Goal: Complete application form: Complete application form

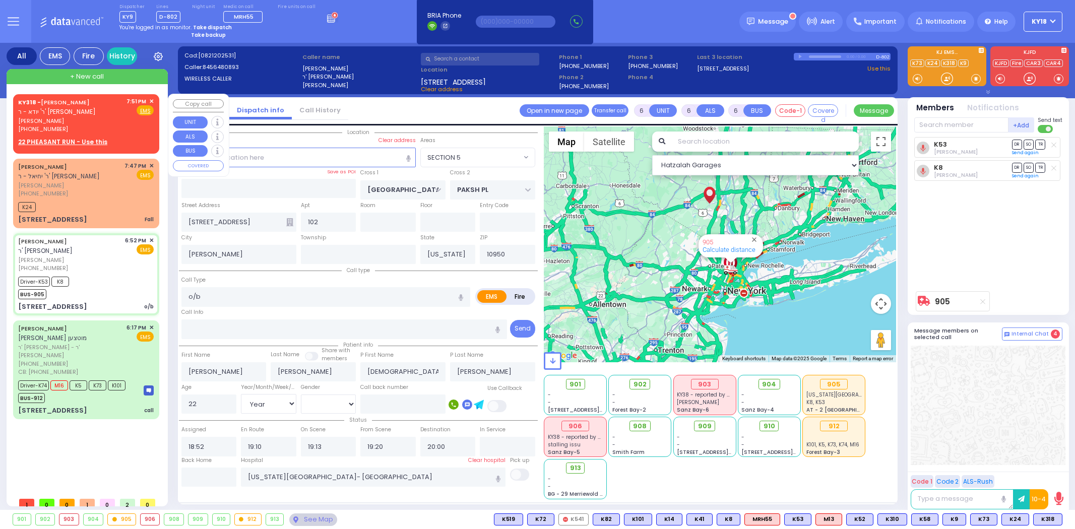
select select "SECTION 5"
select select "Year"
select select "[DEMOGRAPHIC_DATA]"
select select
radio input "true"
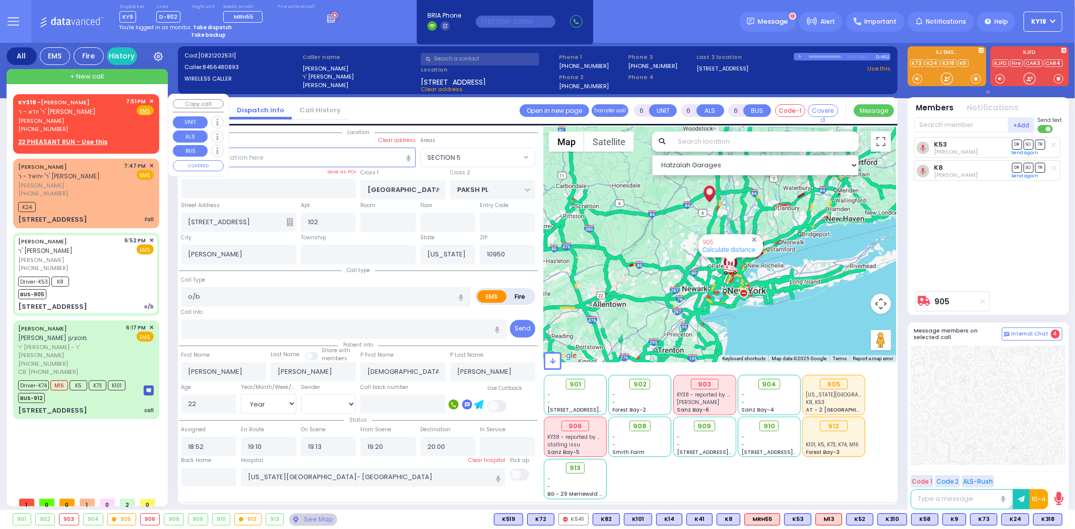
select select "Year"
select select "[DEMOGRAPHIC_DATA]"
select select "Hatzalah Garages"
select select "SECTION 5"
select select
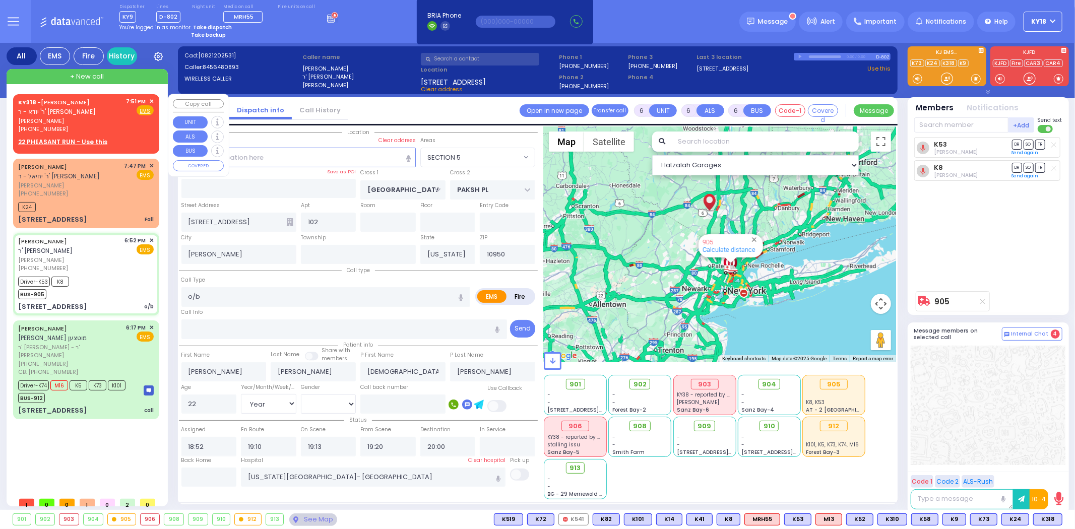
radio input "true"
select select "Year"
select select "[DEMOGRAPHIC_DATA]"
select select "Hatzalah Garages"
select select
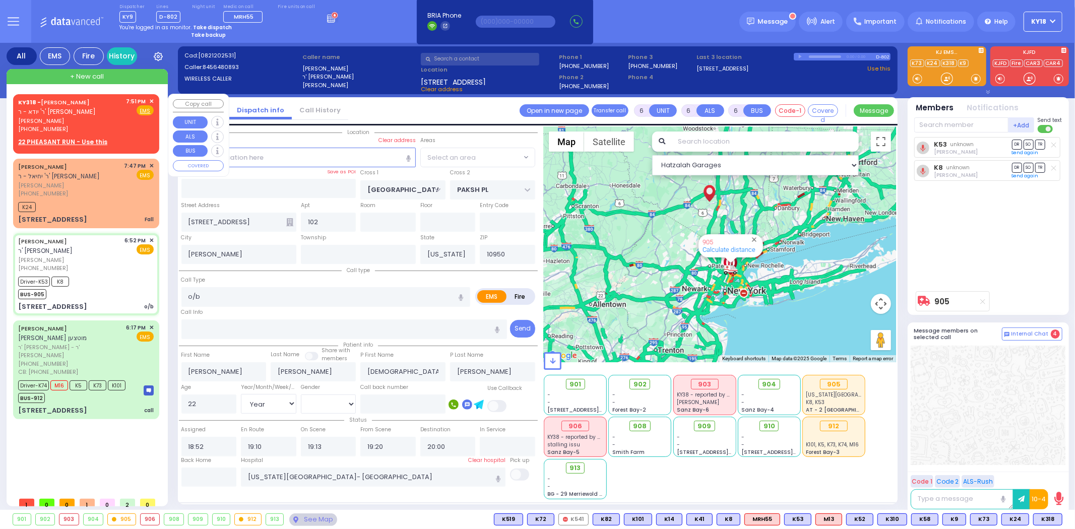
radio input "true"
select select "Year"
select select "[DEMOGRAPHIC_DATA]"
select select "Hatzalah Garages"
radio input "true"
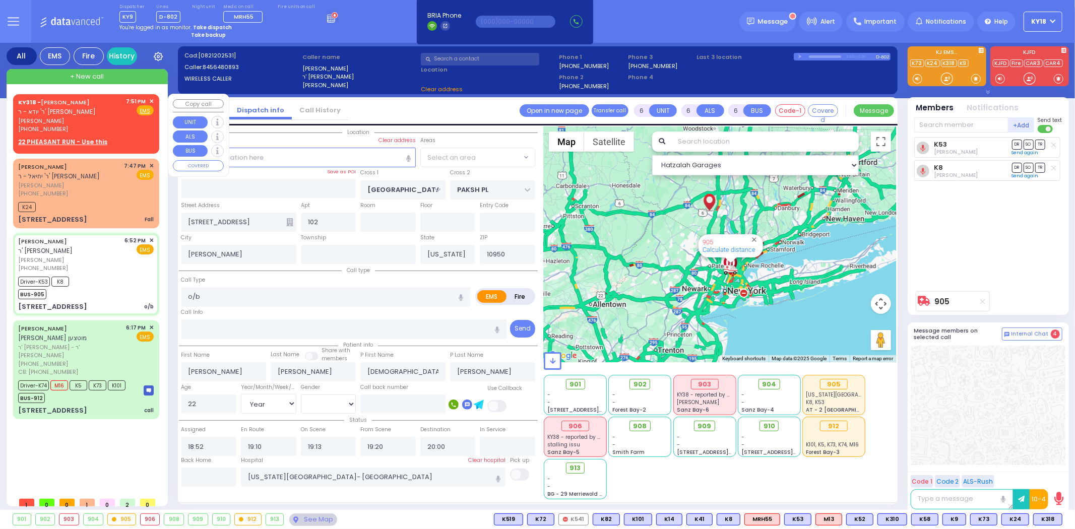
select select "Year"
select select "[DEMOGRAPHIC_DATA]"
select select
select select "Hatzalah Garages"
select select "SECTION 5"
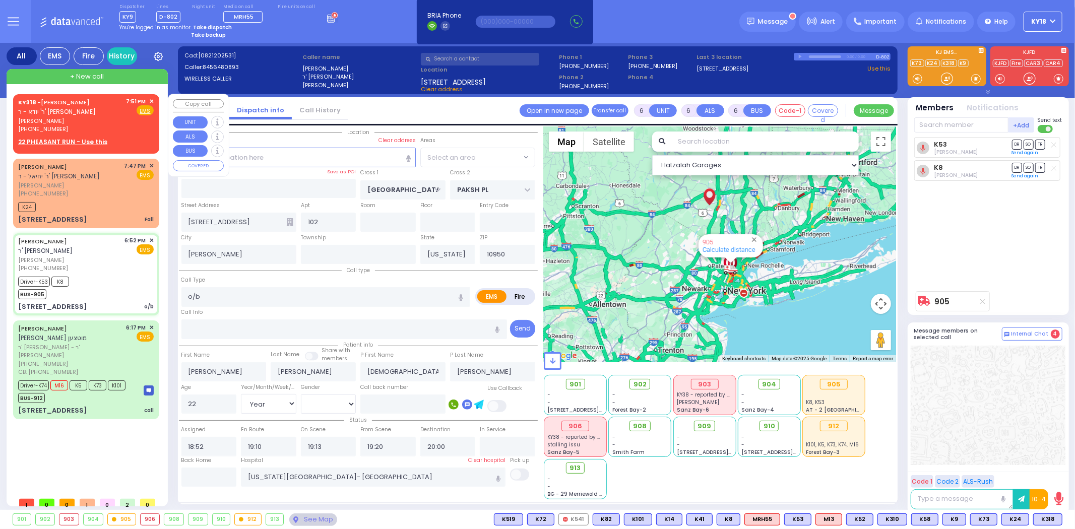
select select "SECTION 5"
select select
radio input "true"
select select "Year"
select select "[DEMOGRAPHIC_DATA]"
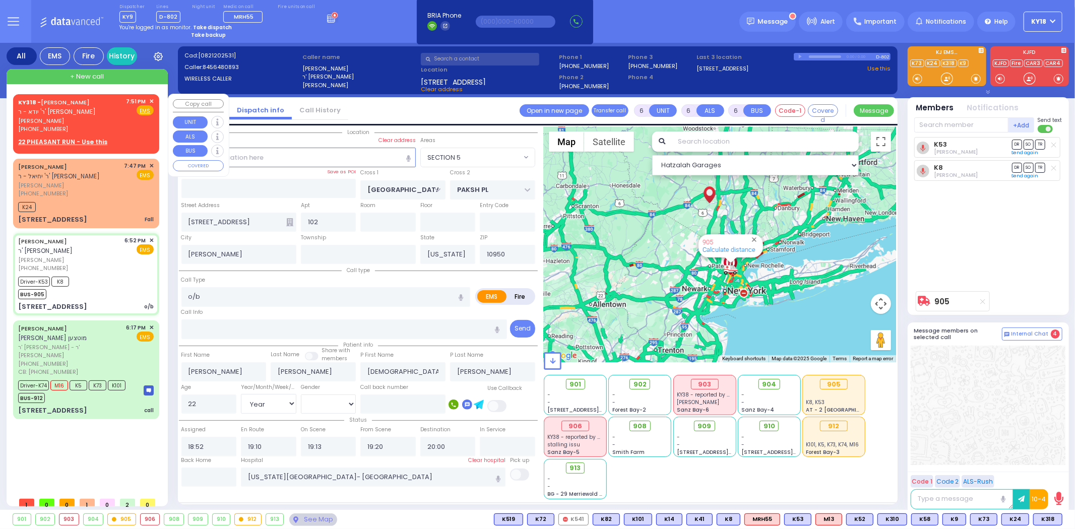
select select "Hatzalah Garages"
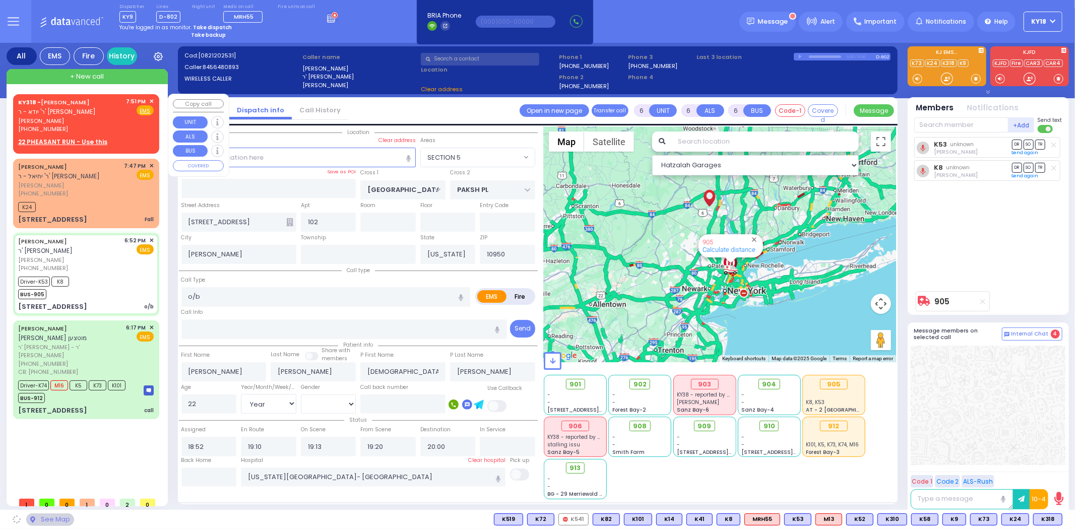
select select "SECTION 5"
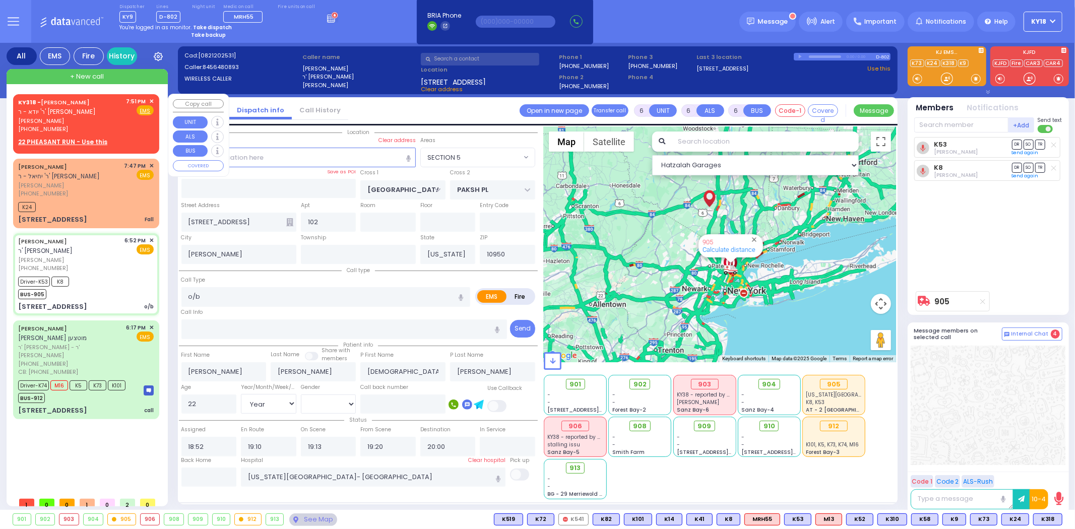
select select
radio input "true"
select select "Year"
select select "[DEMOGRAPHIC_DATA]"
select select "Hatzalah Garages"
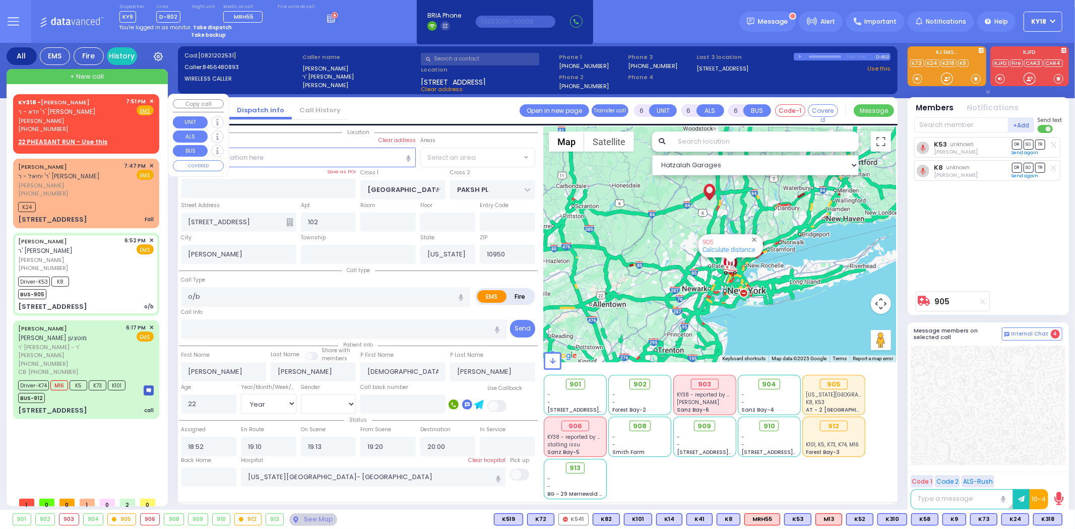
select select "SECTION 5"
select select
radio input "true"
select select "Year"
select select "[DEMOGRAPHIC_DATA]"
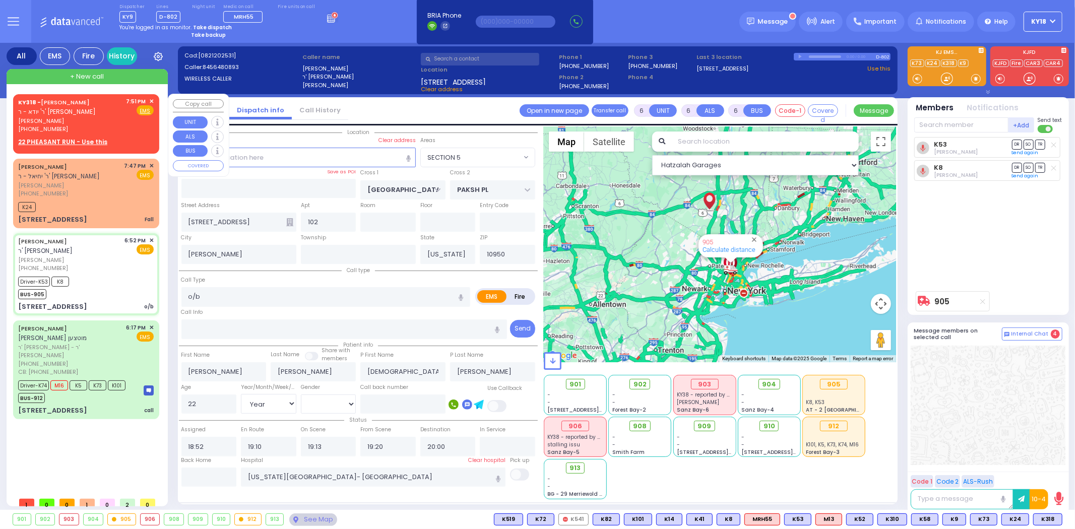
select select "Hatzalah Garages"
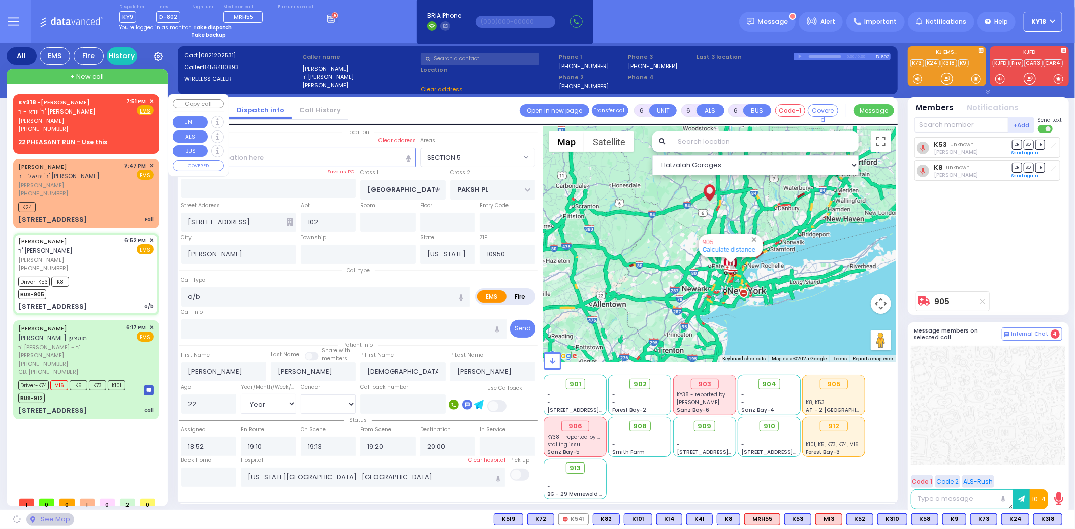
select select
radio input "true"
select select "Year"
select select "[DEMOGRAPHIC_DATA]"
select select "Hatzalah Garages"
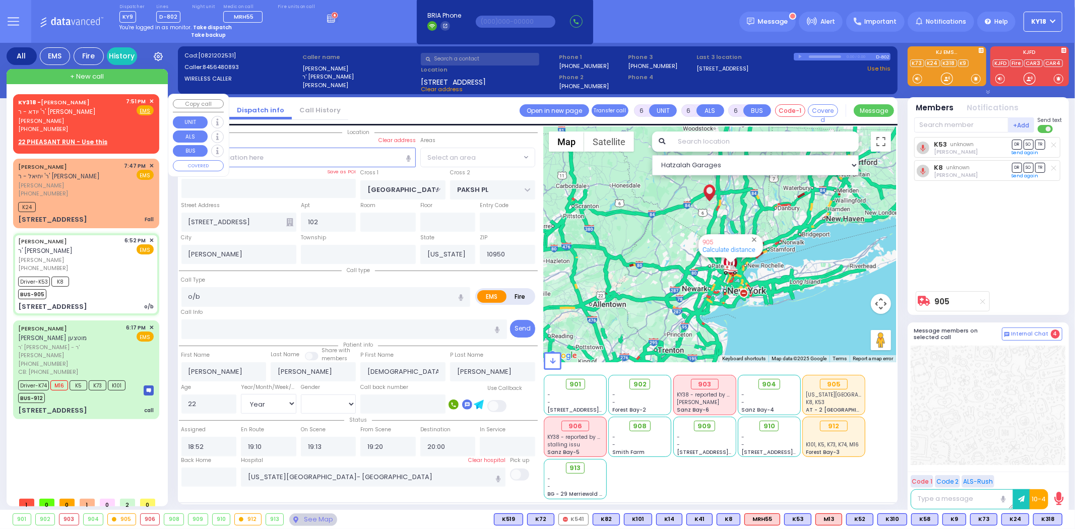
select select "SECTION 5"
select select
radio input "true"
select select "Year"
select select "[DEMOGRAPHIC_DATA]"
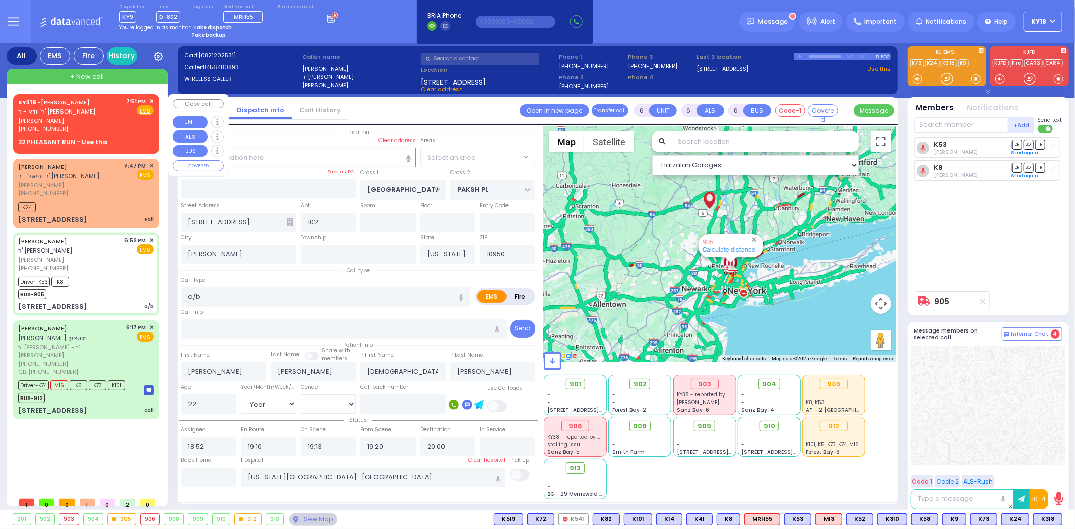
select select "Hatzalah Garages"
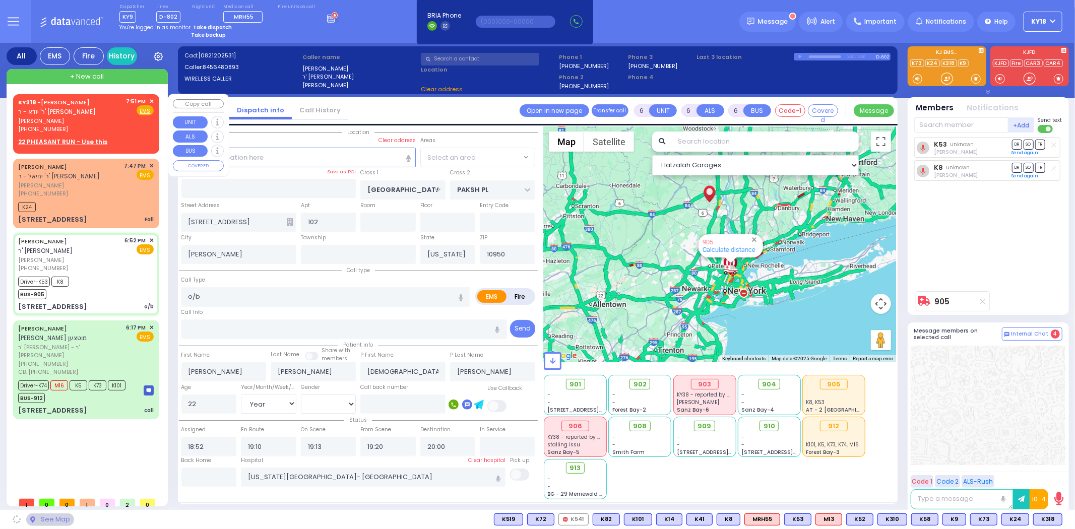
select select "SECTION 5"
select select
radio input "true"
select select "Year"
select select "[DEMOGRAPHIC_DATA]"
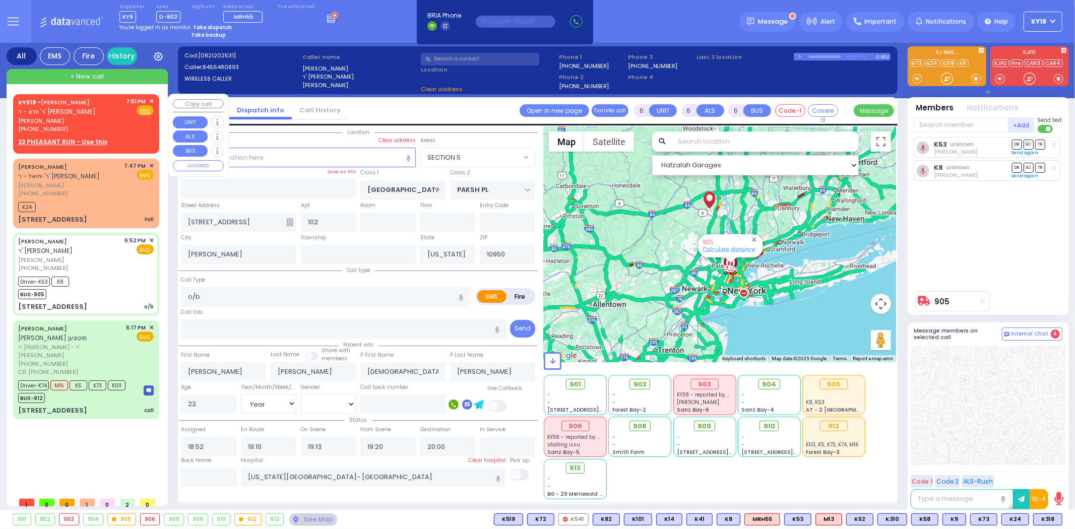
select select "Hatzalah Garages"
select select
radio input "true"
select select "Year"
select select "[DEMOGRAPHIC_DATA]"
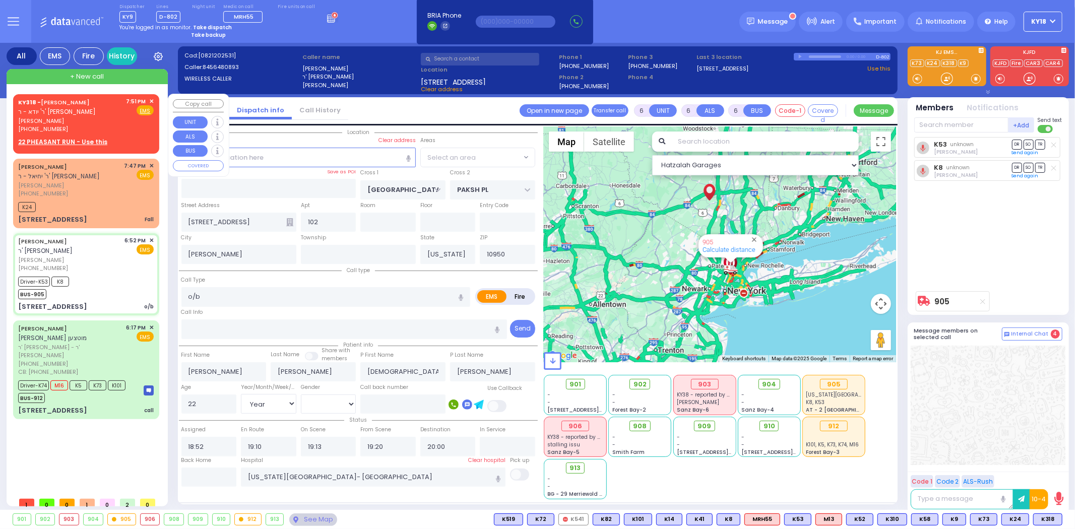
select select "Hatzalah Garages"
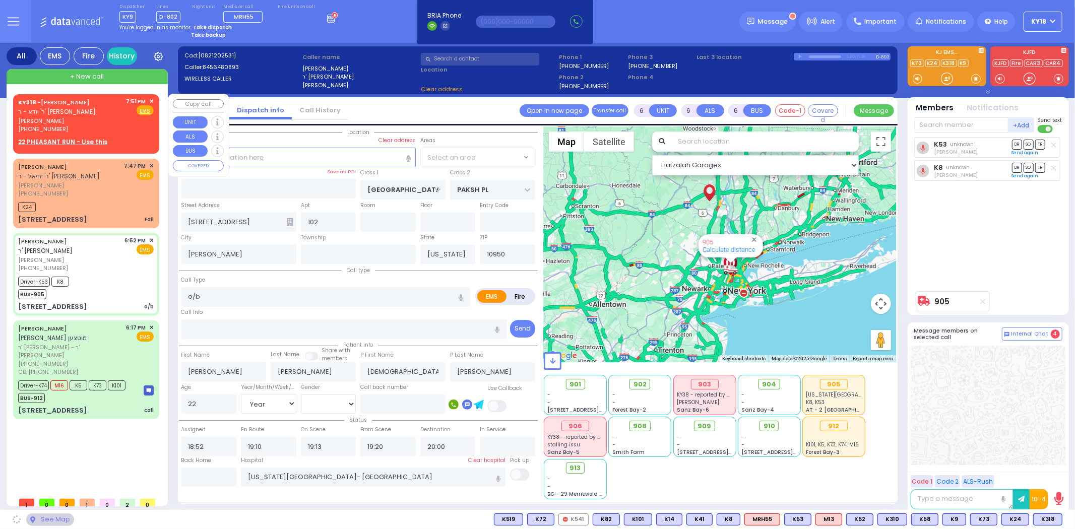
select select "SECTION 5"
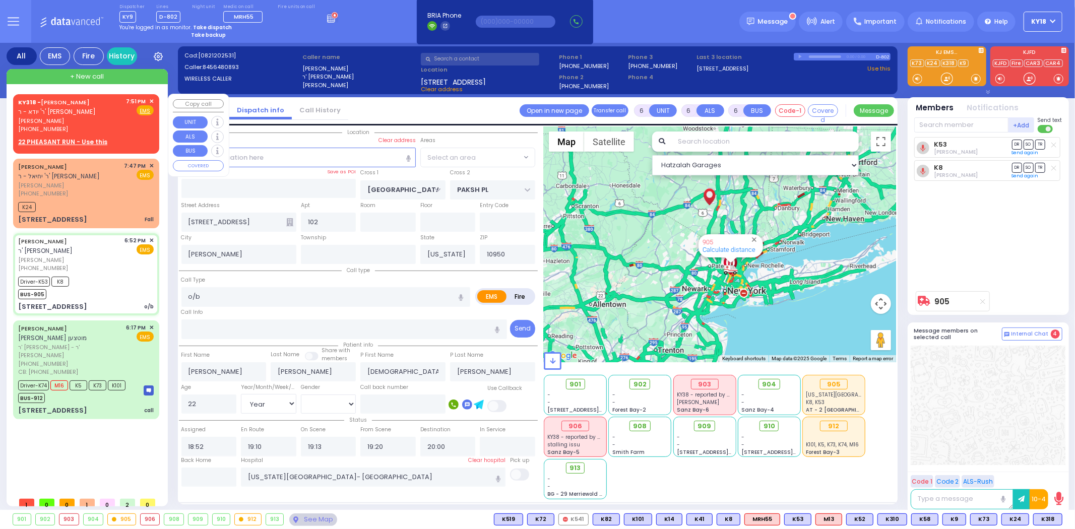
select select "SECTION 5"
select select
radio input "true"
select select "Year"
select select "[DEMOGRAPHIC_DATA]"
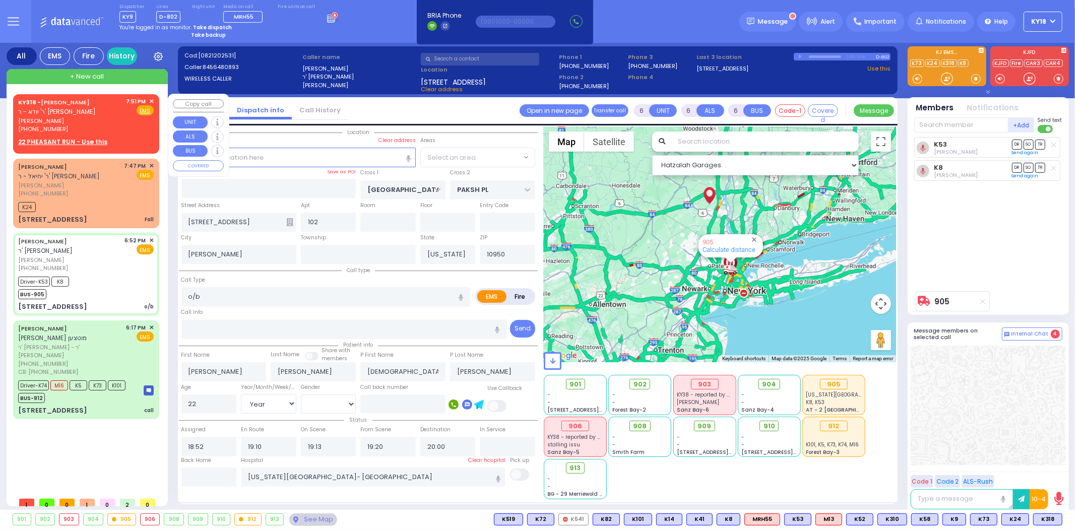
select select
select select "Hatzalah Garages"
select select "SECTION 5"
select select
radio input "true"
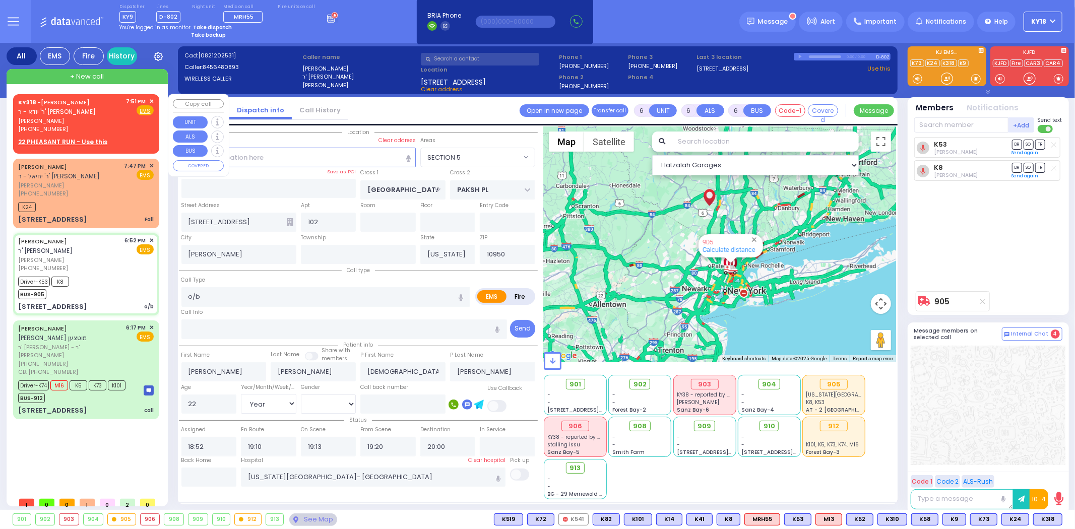
select select "Year"
select select "[DEMOGRAPHIC_DATA]"
select select "Hatzalah Garages"
select select "SECTION 5"
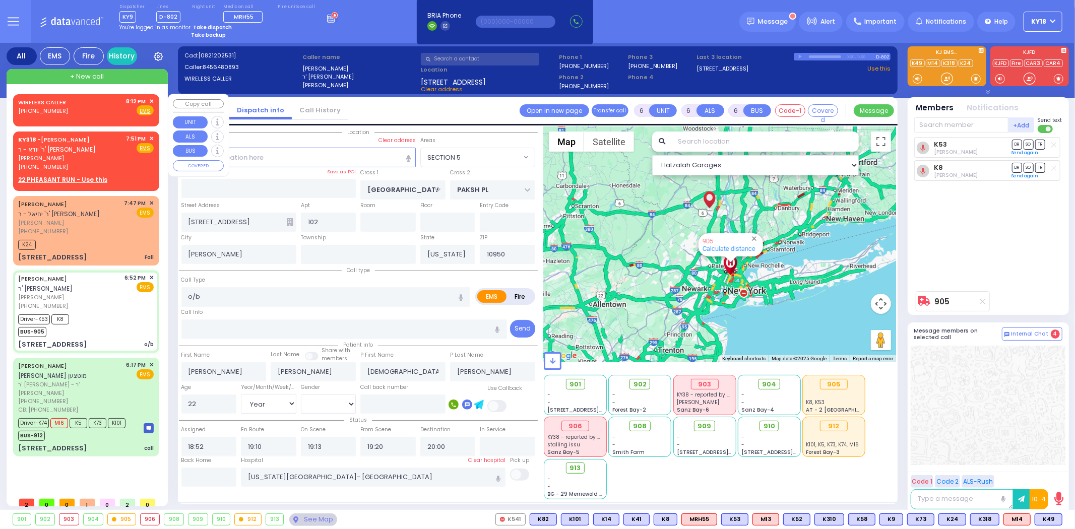
select select
radio input "true"
select select "Year"
select select "[DEMOGRAPHIC_DATA]"
select select "Hatzalah Garages"
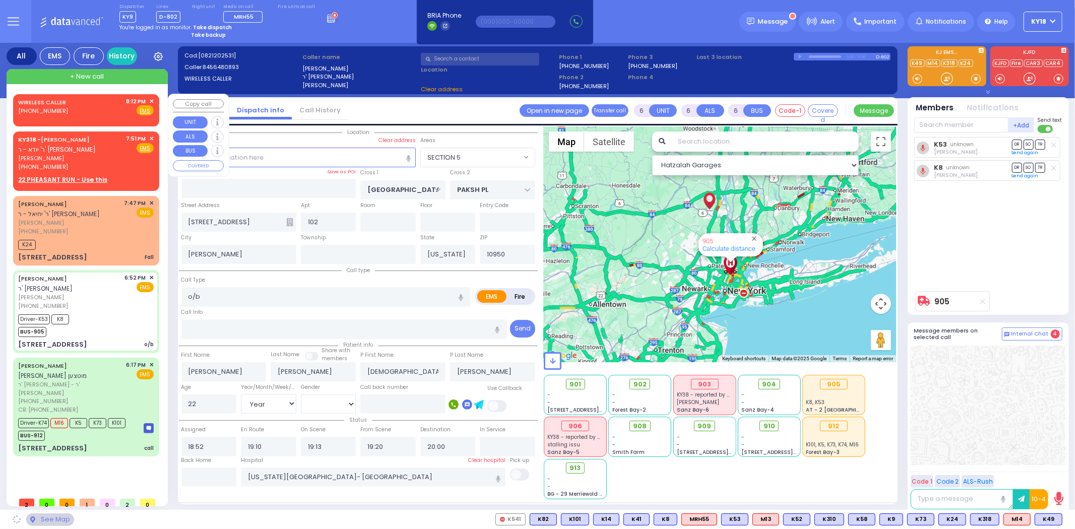
select select "SECTION 5"
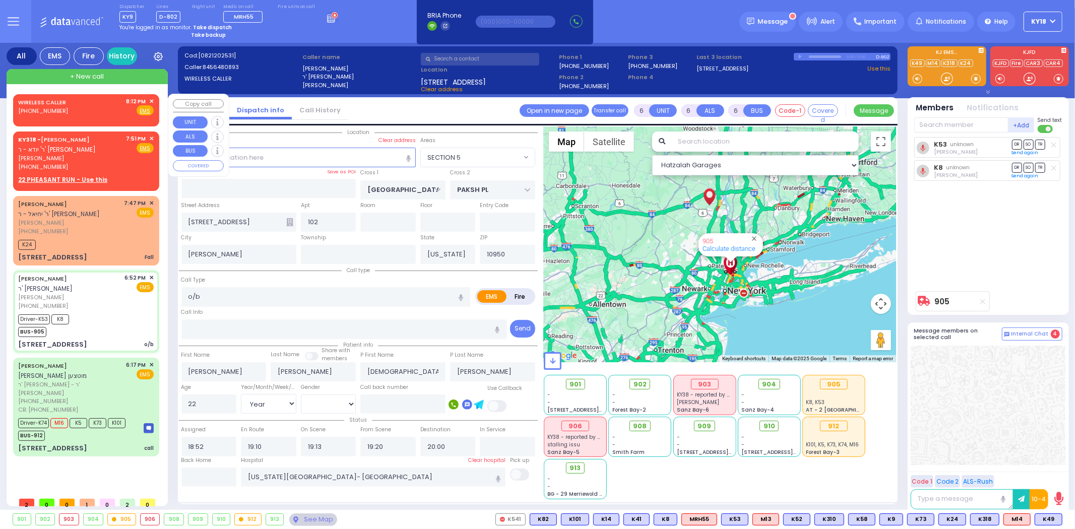
select select
radio input "true"
select select "Year"
select select "[DEMOGRAPHIC_DATA]"
select select "Hatzalah Garages"
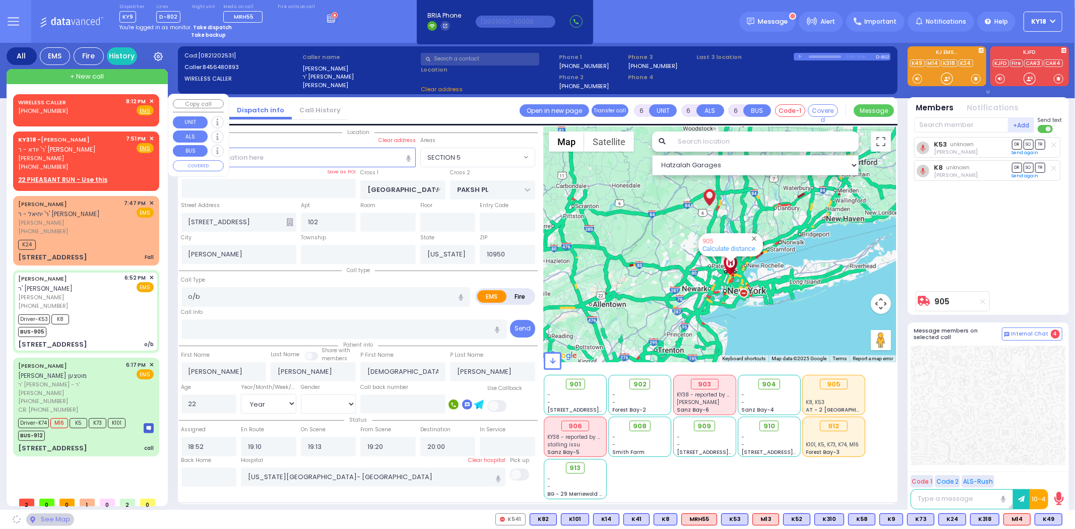
select select "SECTION 5"
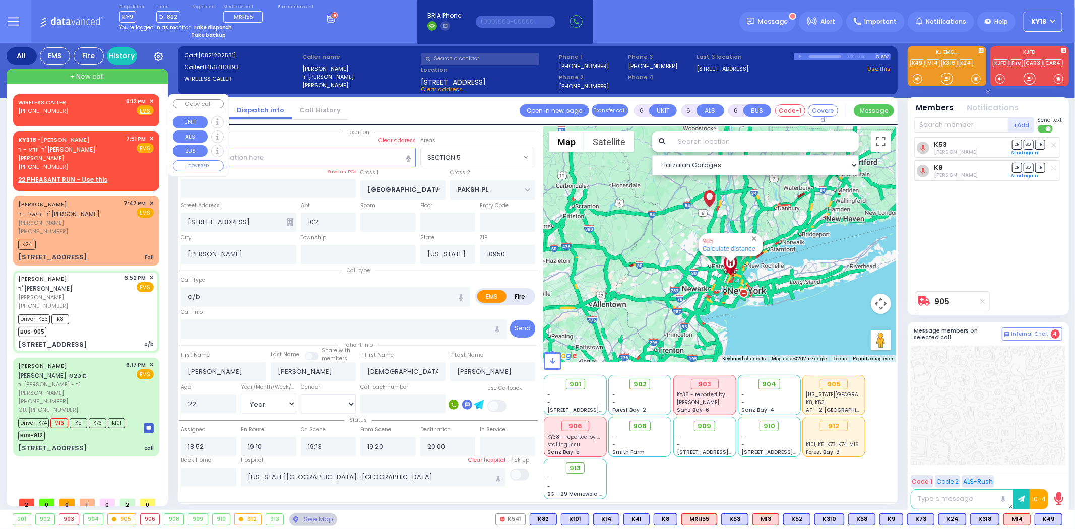
select select
radio input "true"
select select "Year"
select select "[DEMOGRAPHIC_DATA]"
select select "Hatzalah Garages"
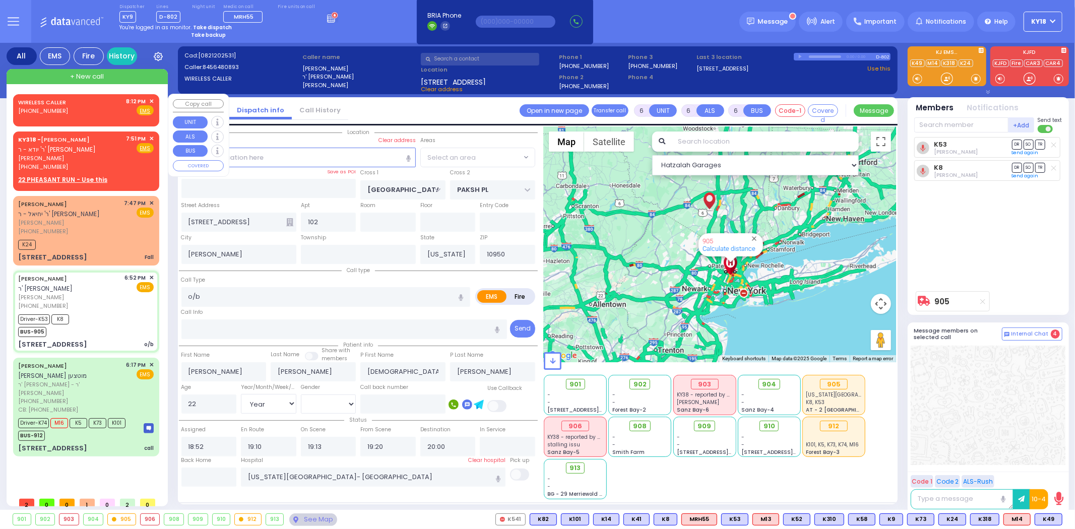
select select "SECTION 5"
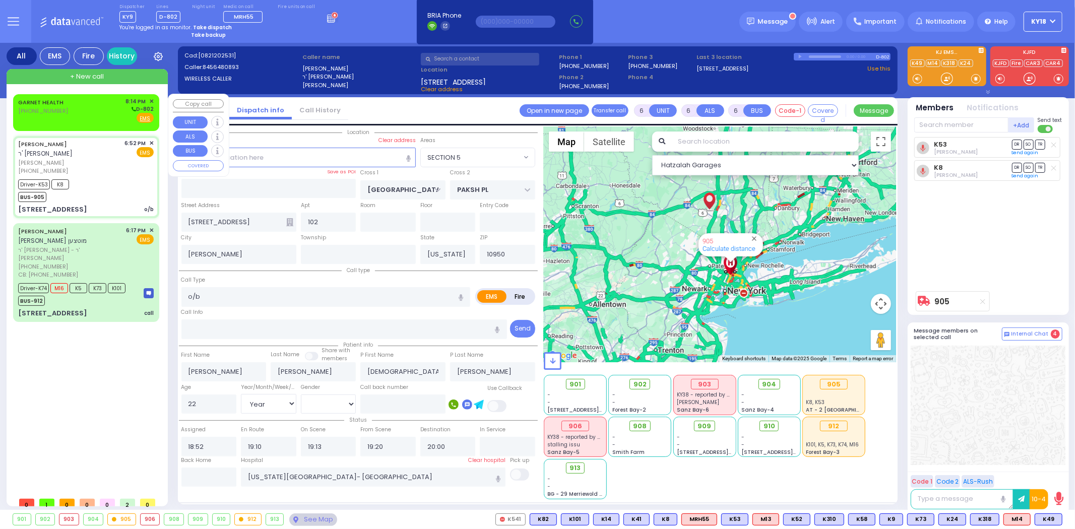
select select
radio input "true"
select select "Year"
select select "[DEMOGRAPHIC_DATA]"
type input "20:14"
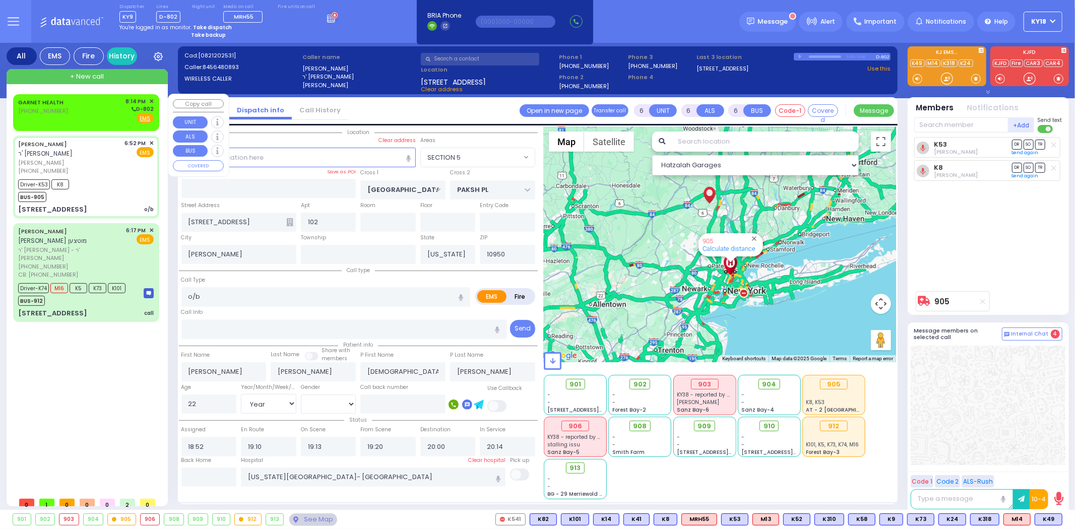
select select "Hatzalah Garages"
select select "SECTION 5"
